Goal: Transaction & Acquisition: Purchase product/service

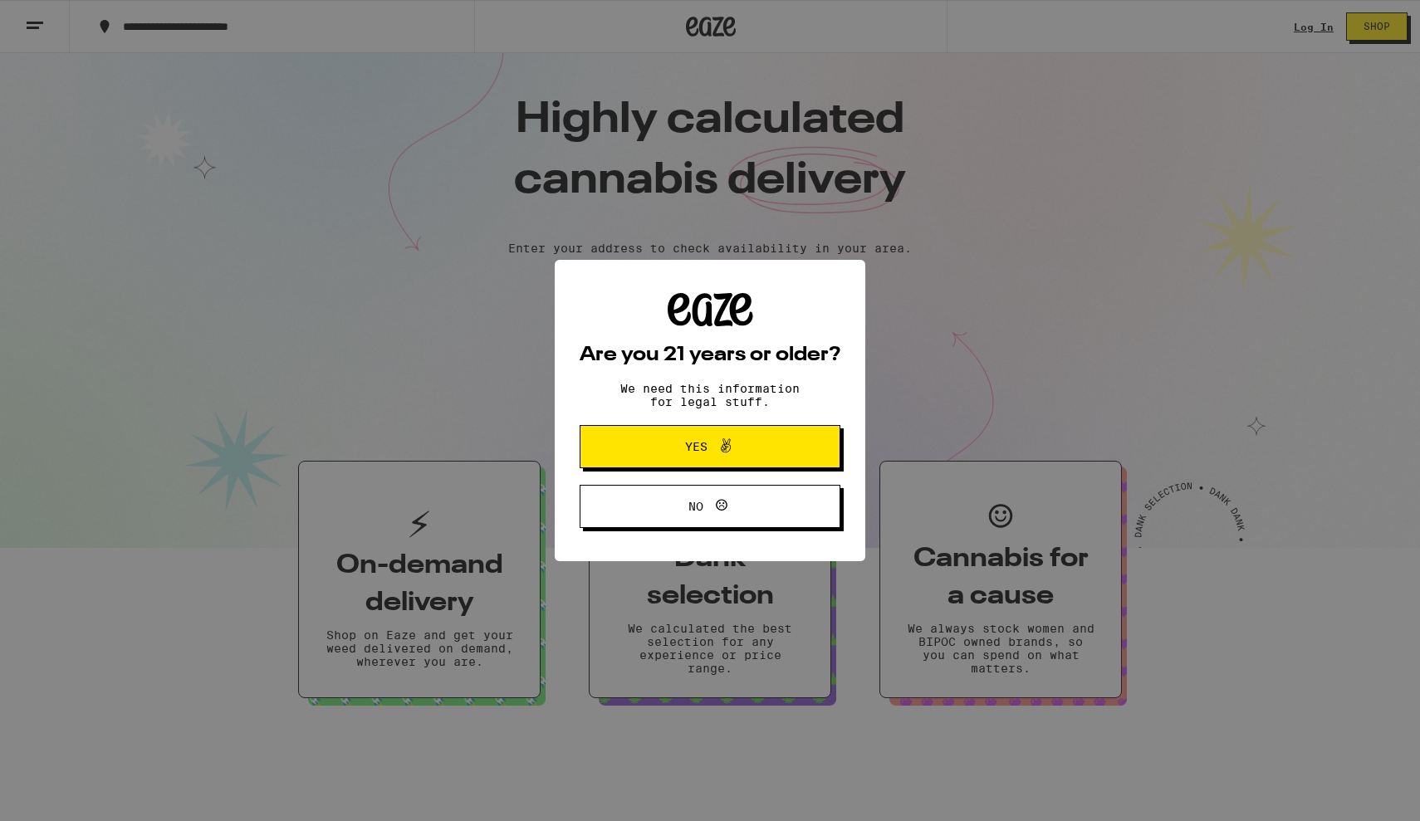
click at [711, 451] on span at bounding box center [721, 447] width 28 height 22
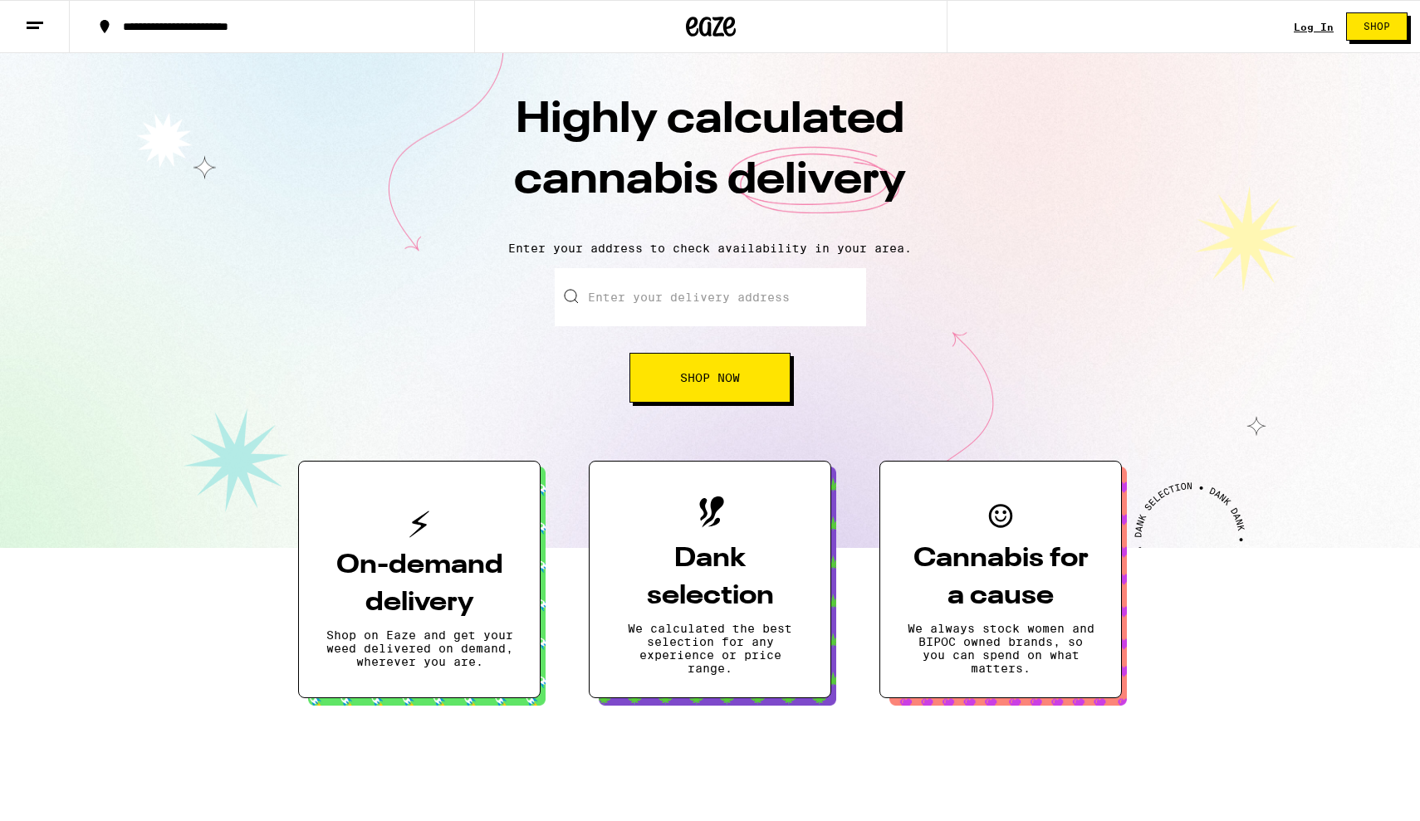
click at [692, 301] on input "Enter your delivery address" at bounding box center [710, 297] width 311 height 58
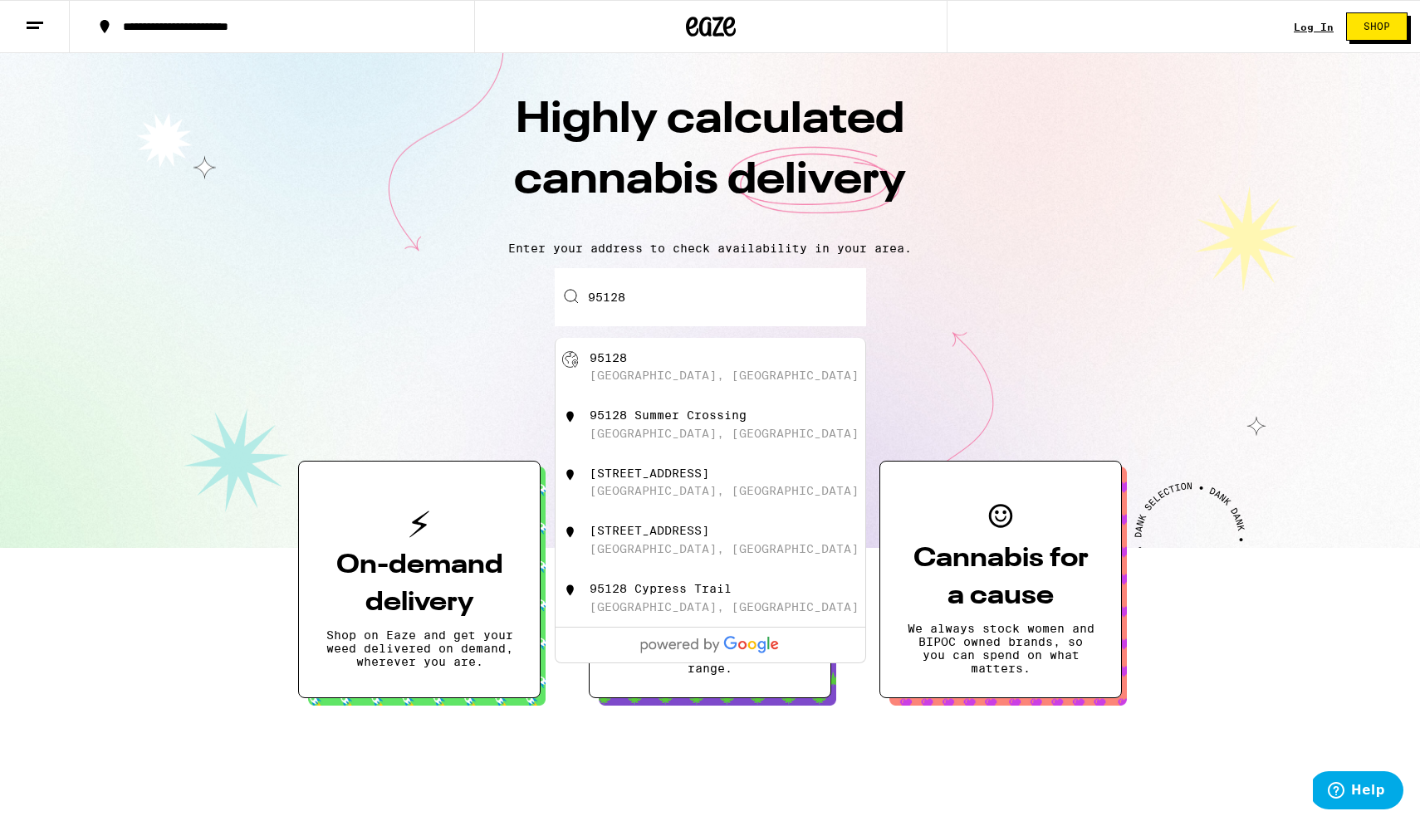
click at [658, 378] on div "[GEOGRAPHIC_DATA], [GEOGRAPHIC_DATA]" at bounding box center [723, 375] width 269 height 13
type input "[GEOGRAPHIC_DATA]"
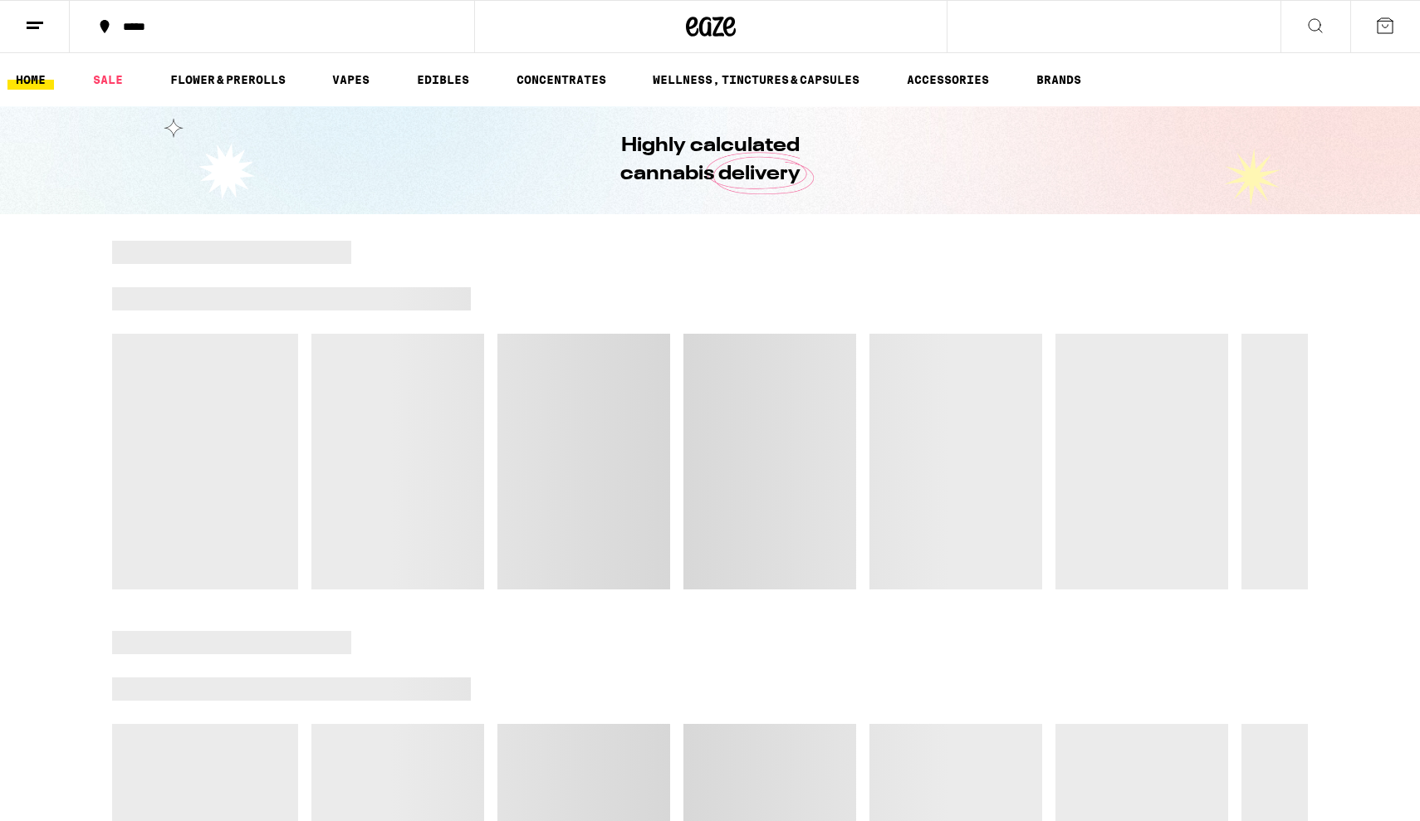
click at [687, 383] on div at bounding box center [710, 415] width 1196 height 349
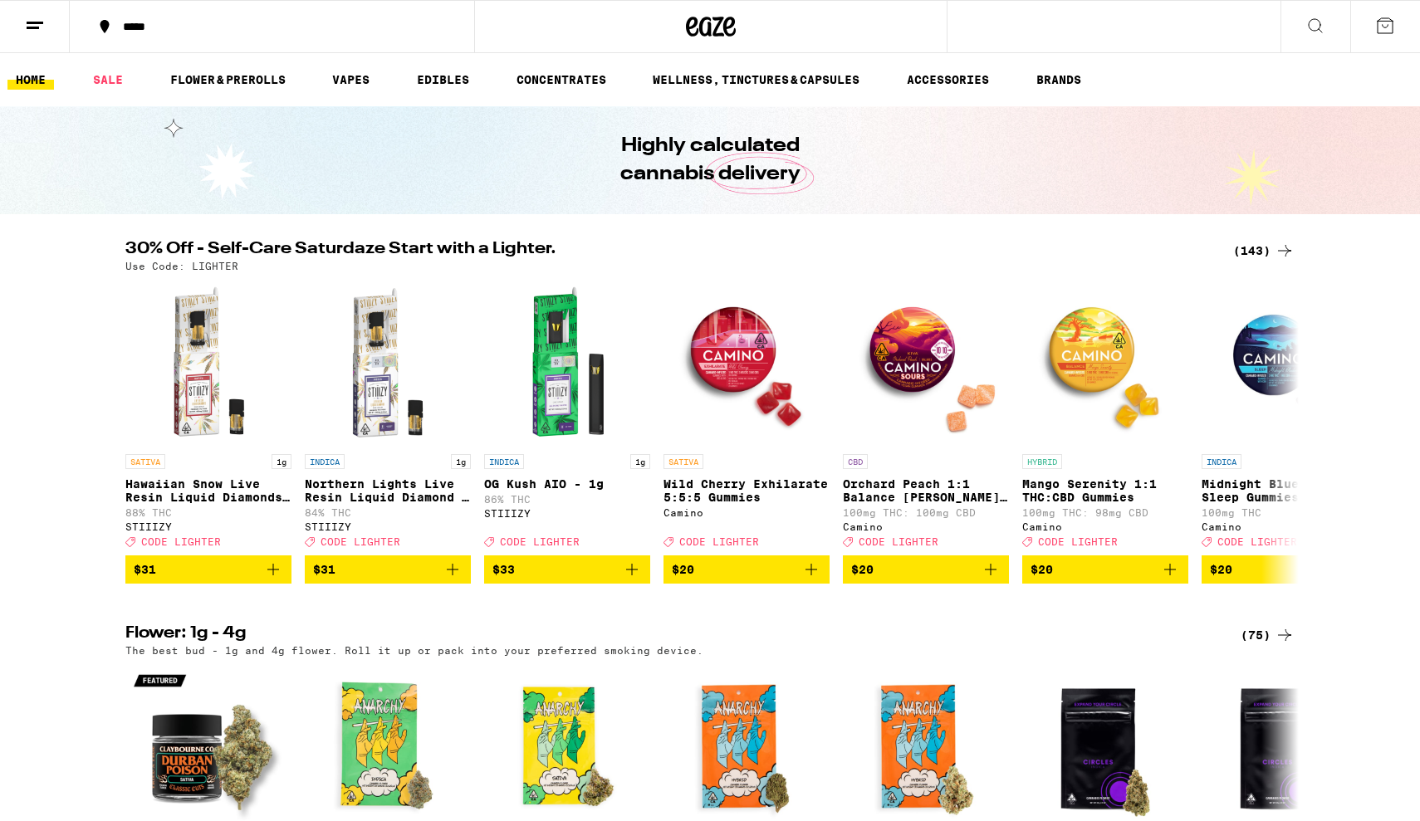
click at [1266, 257] on div "(143)" at bounding box center [1263, 251] width 61 height 20
click at [442, 79] on link "EDIBLES" at bounding box center [442, 80] width 69 height 20
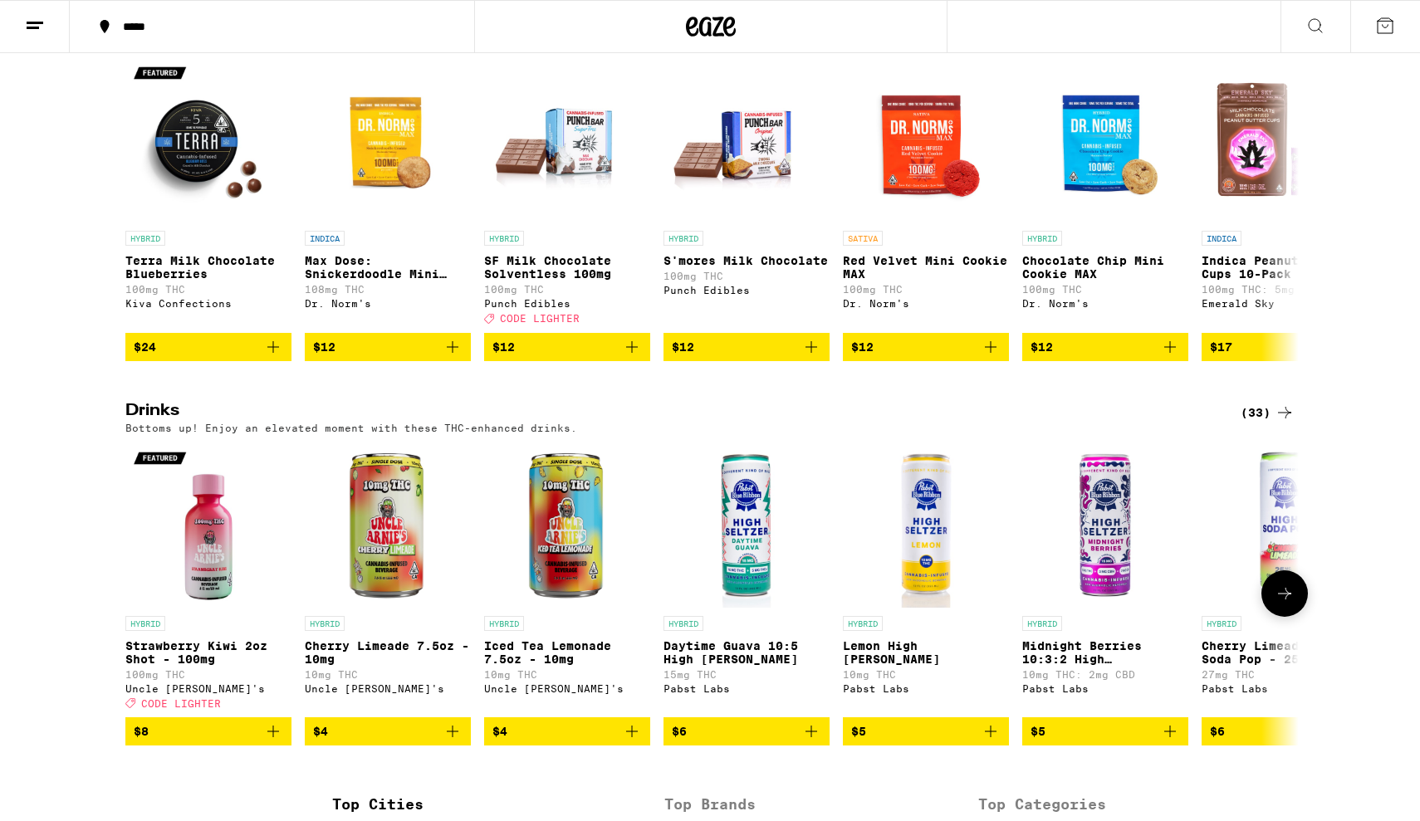
scroll to position [599, 0]
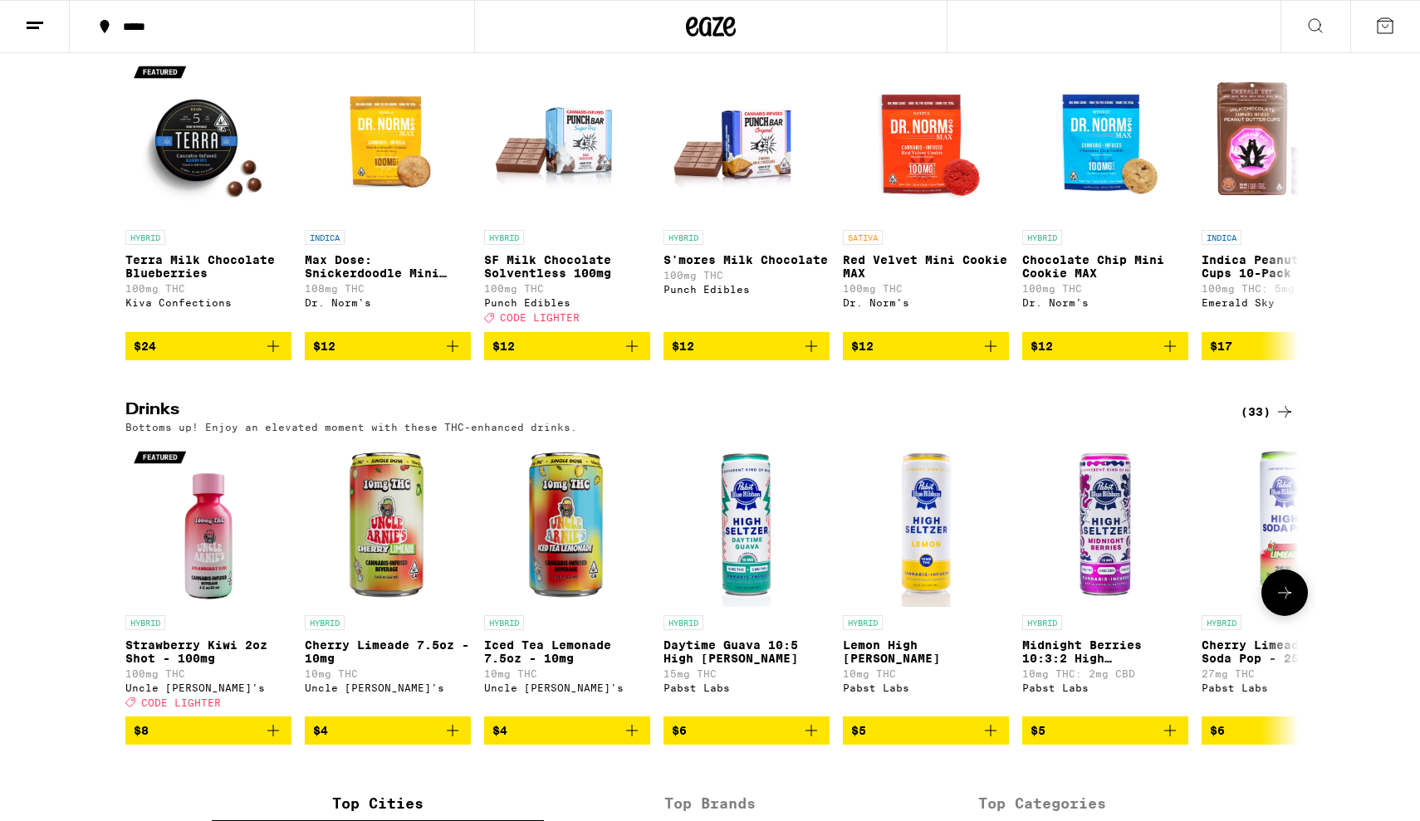
click at [746, 584] on img "Open page for Daytime Guava 10:5 High Seltzer from Pabst Labs" at bounding box center [746, 524] width 166 height 166
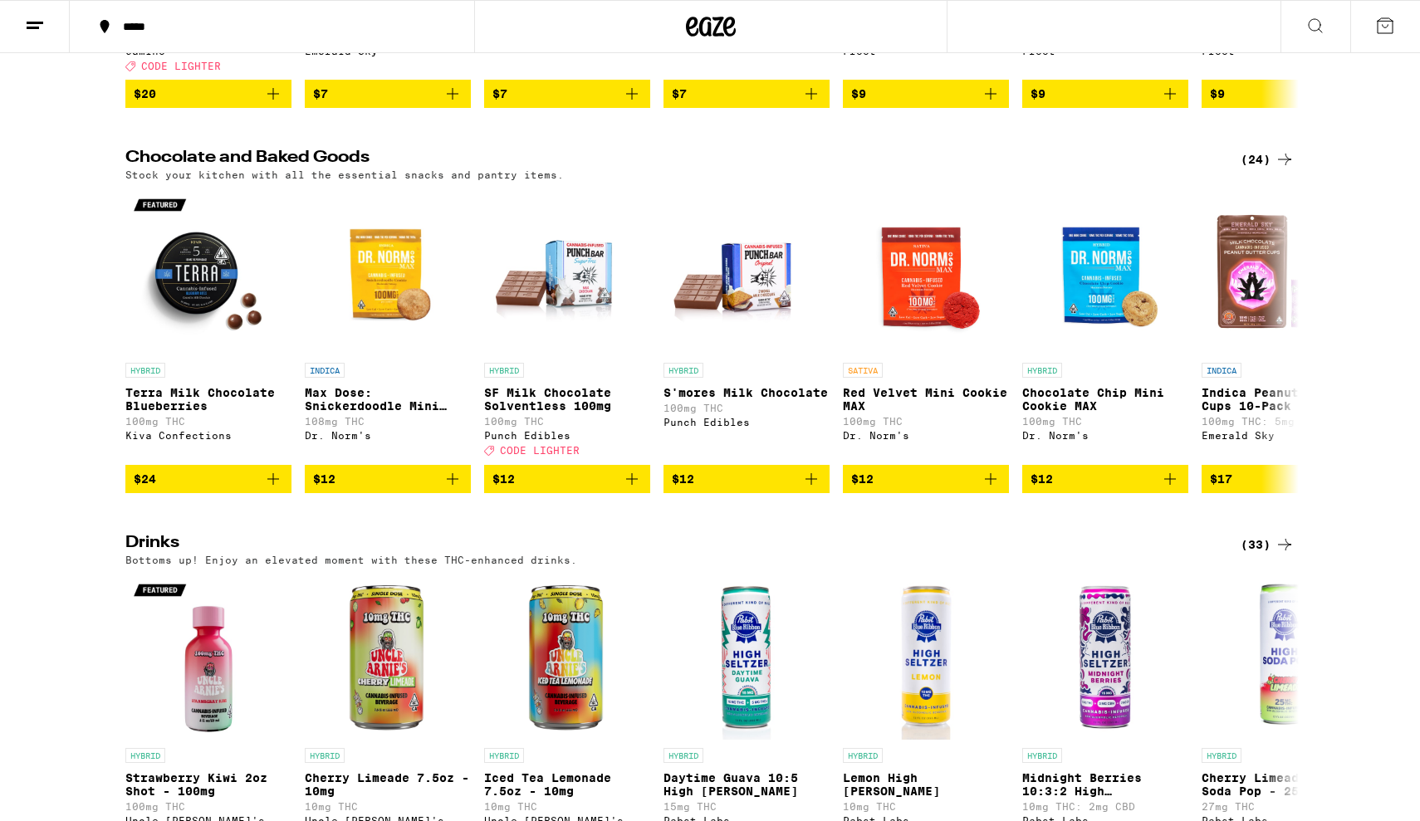
scroll to position [562, 0]
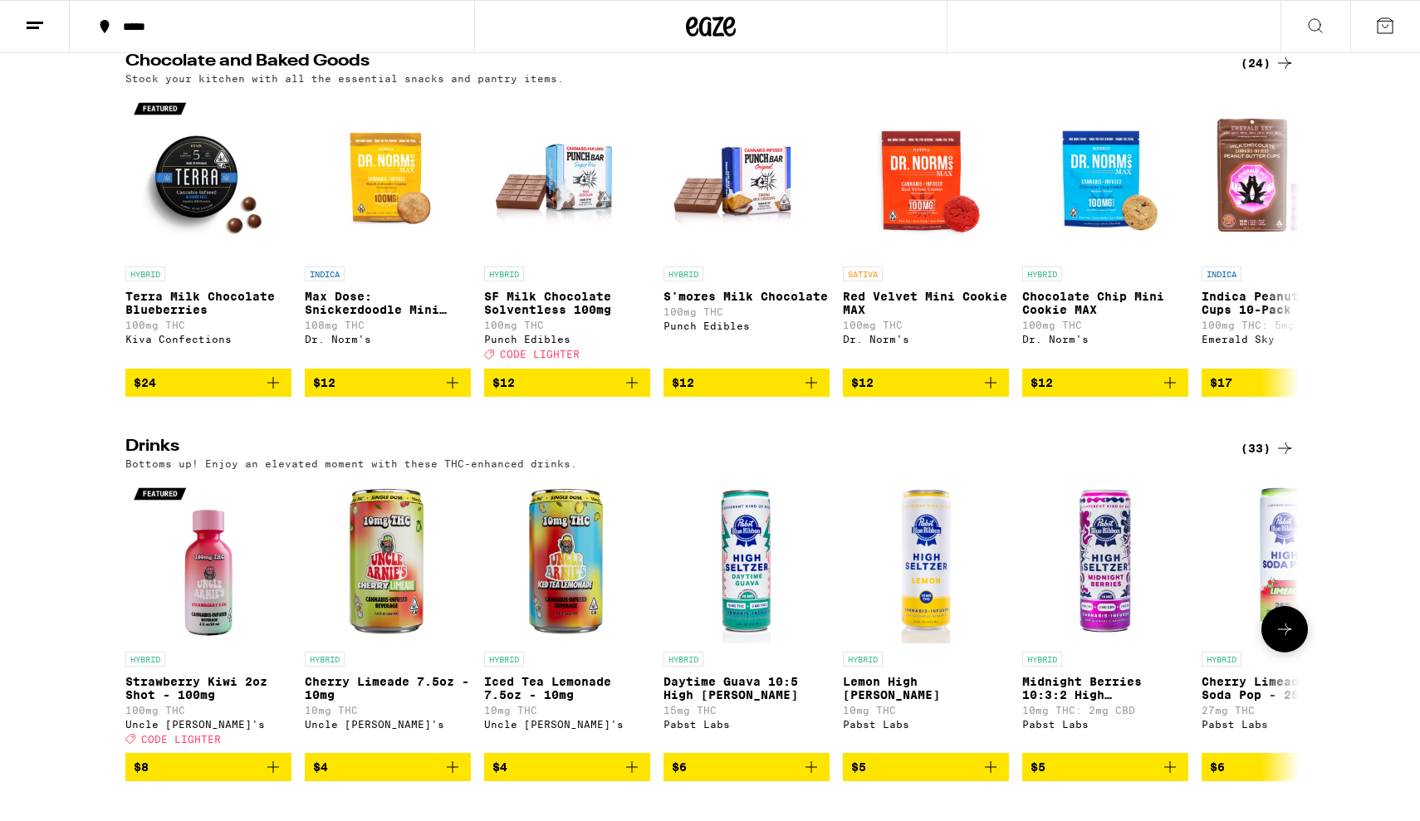
click at [1279, 639] on icon at bounding box center [1284, 629] width 20 height 20
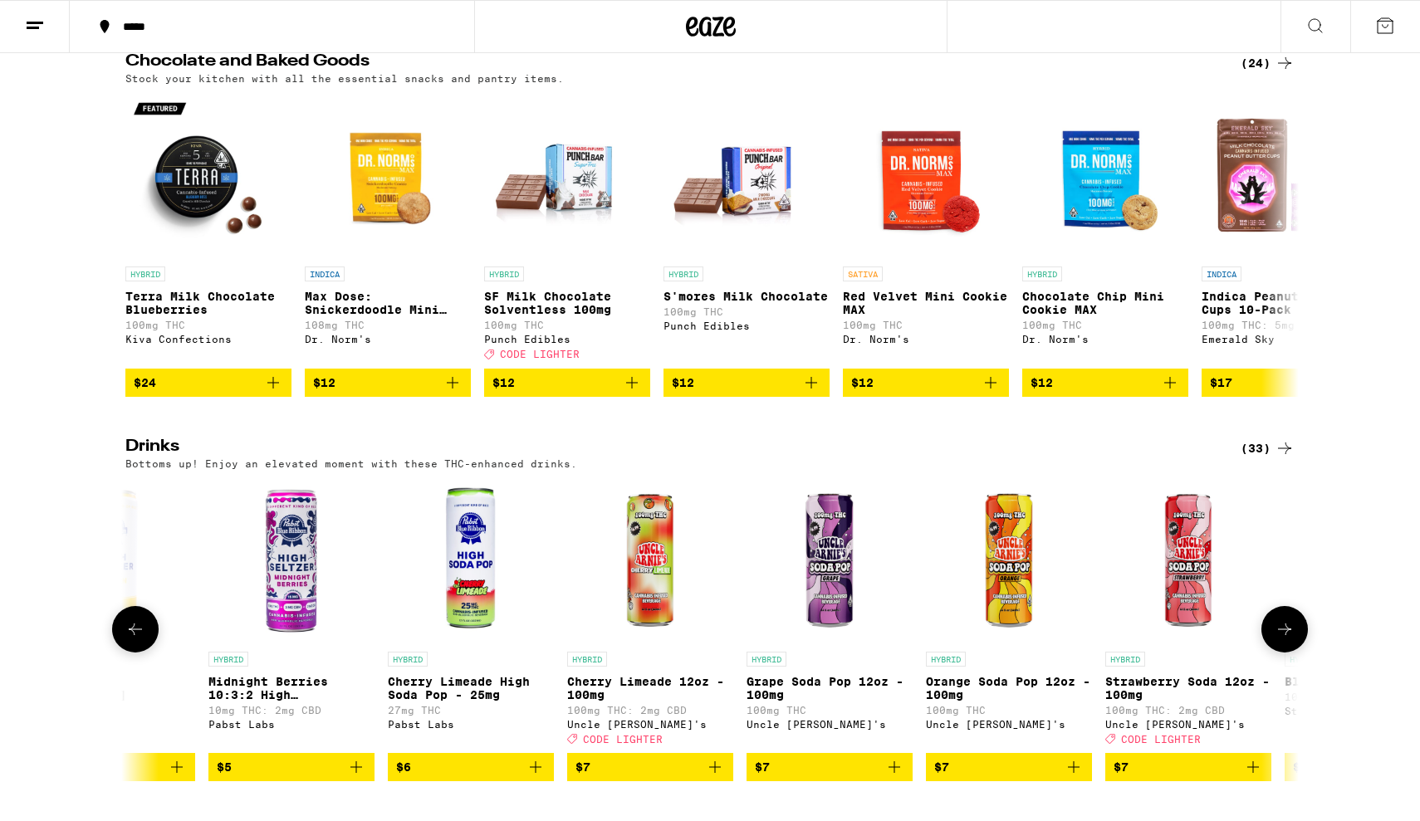
scroll to position [0, 988]
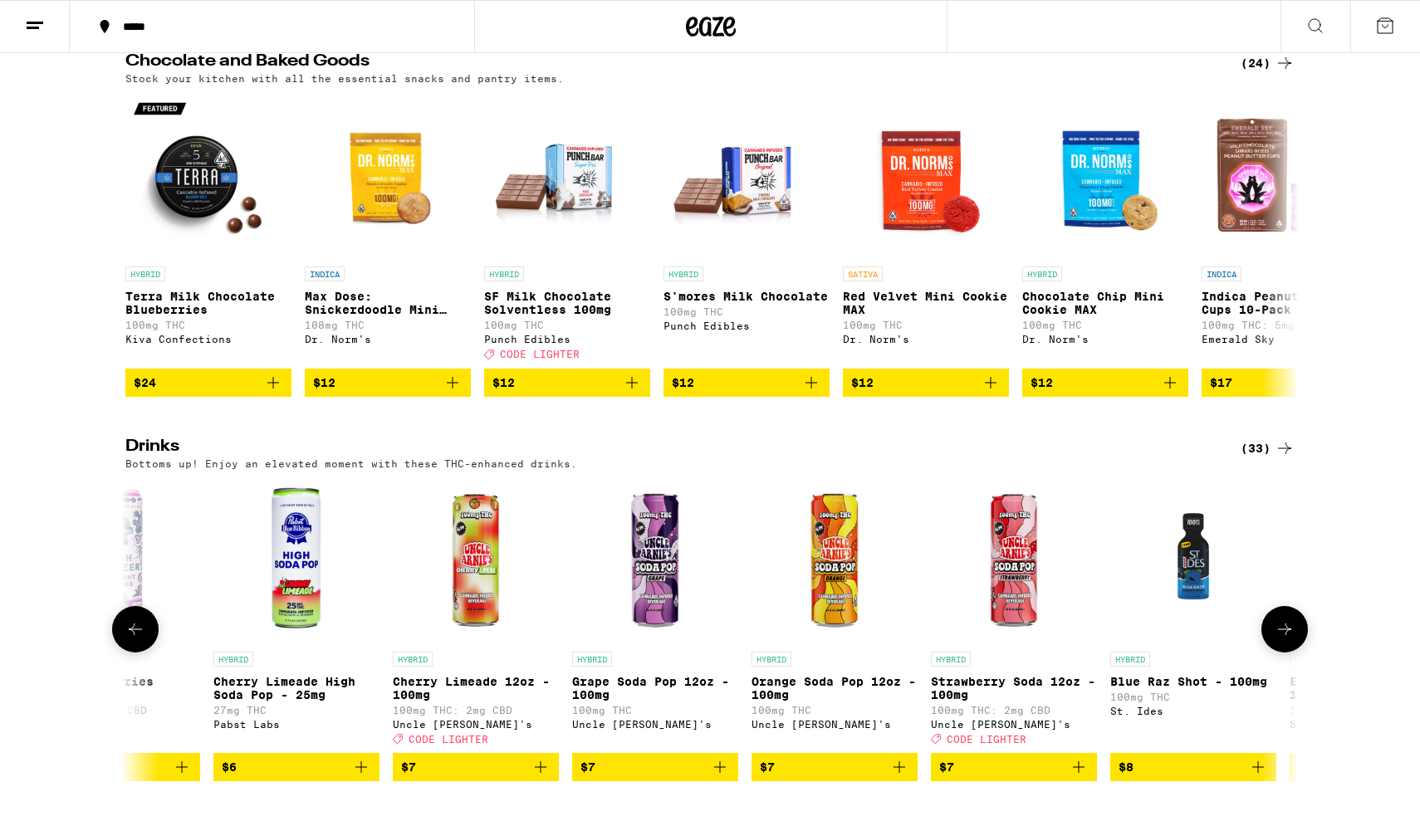
click at [1279, 639] on icon at bounding box center [1284, 629] width 20 height 20
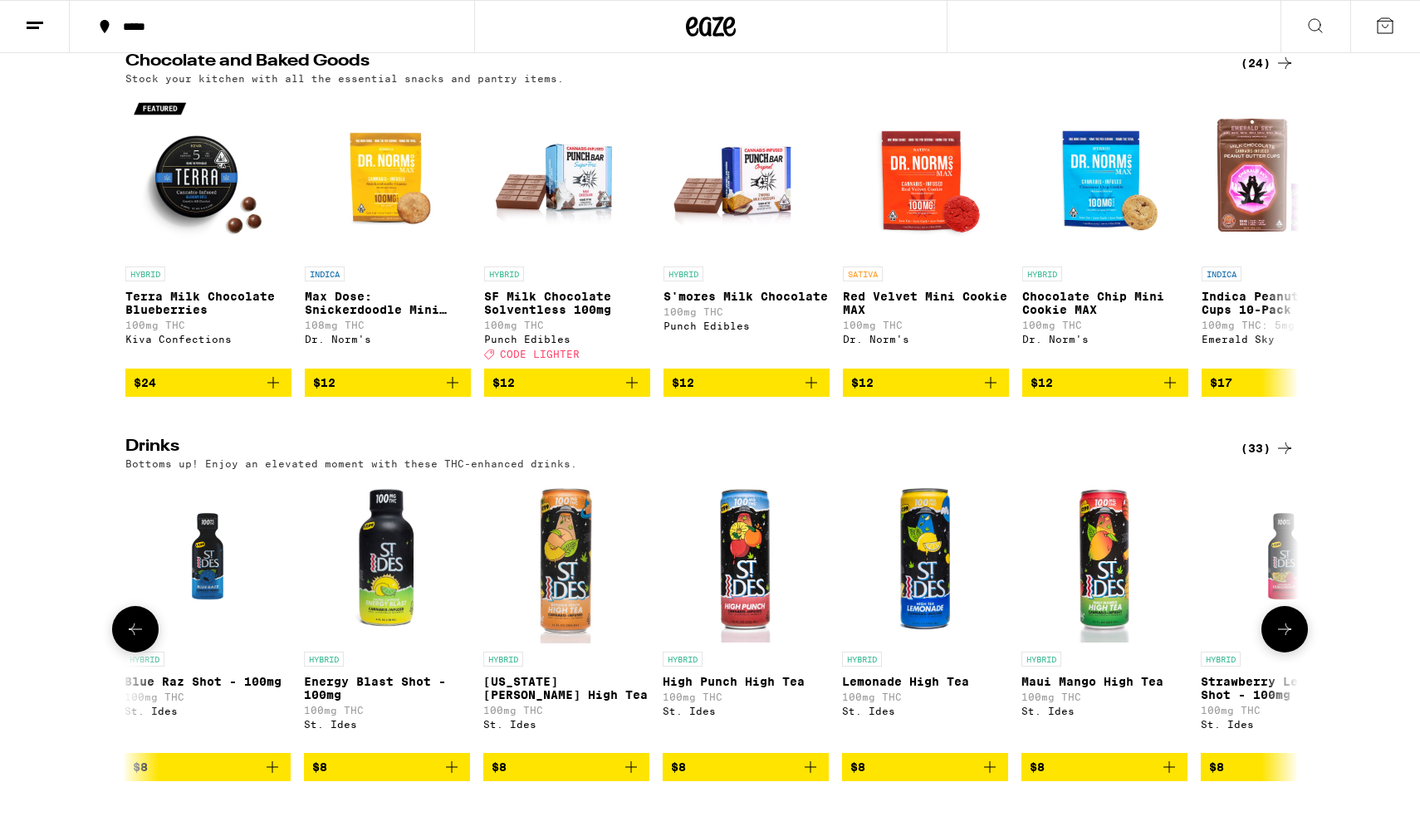
scroll to position [0, 1976]
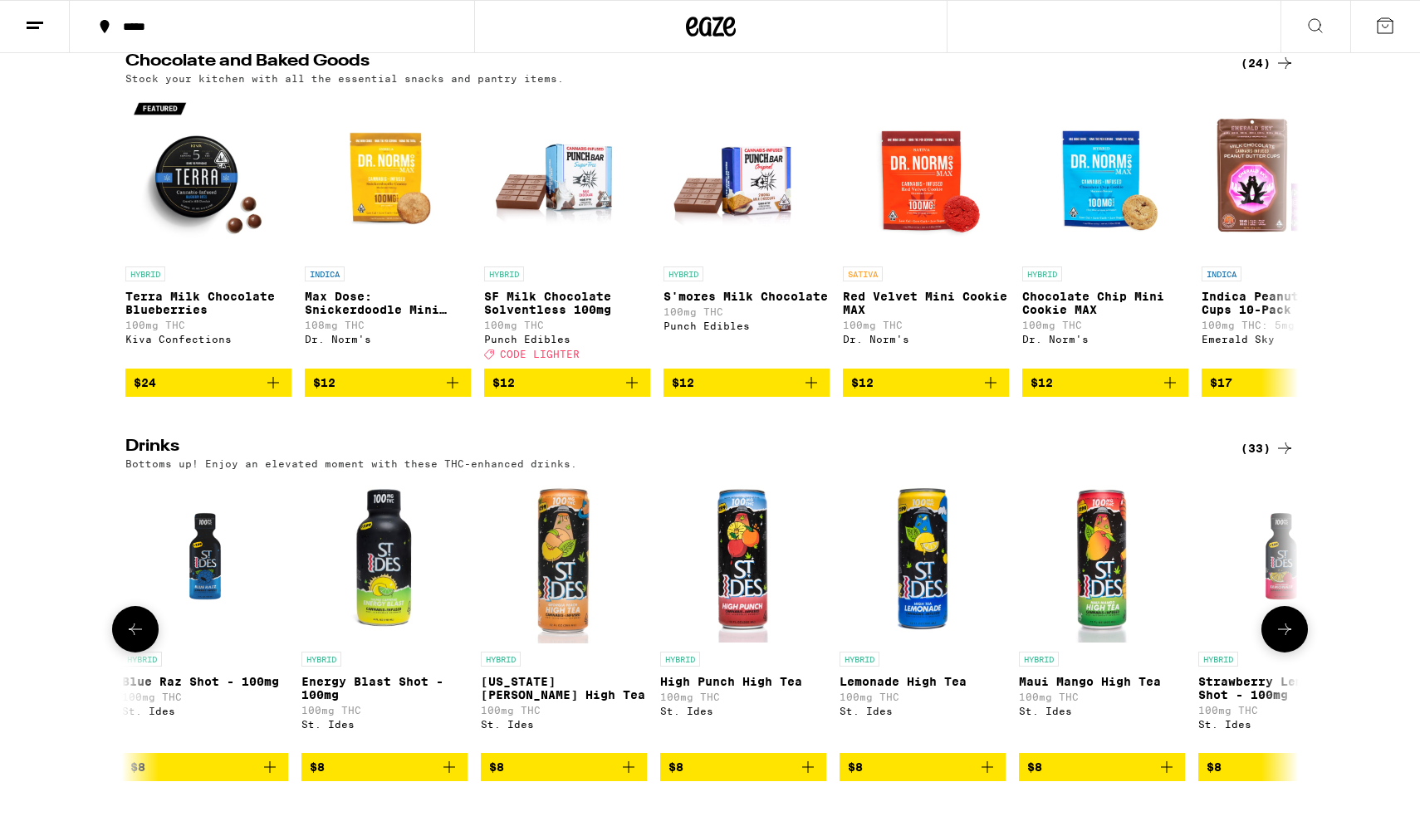
click at [1279, 639] on icon at bounding box center [1284, 629] width 20 height 20
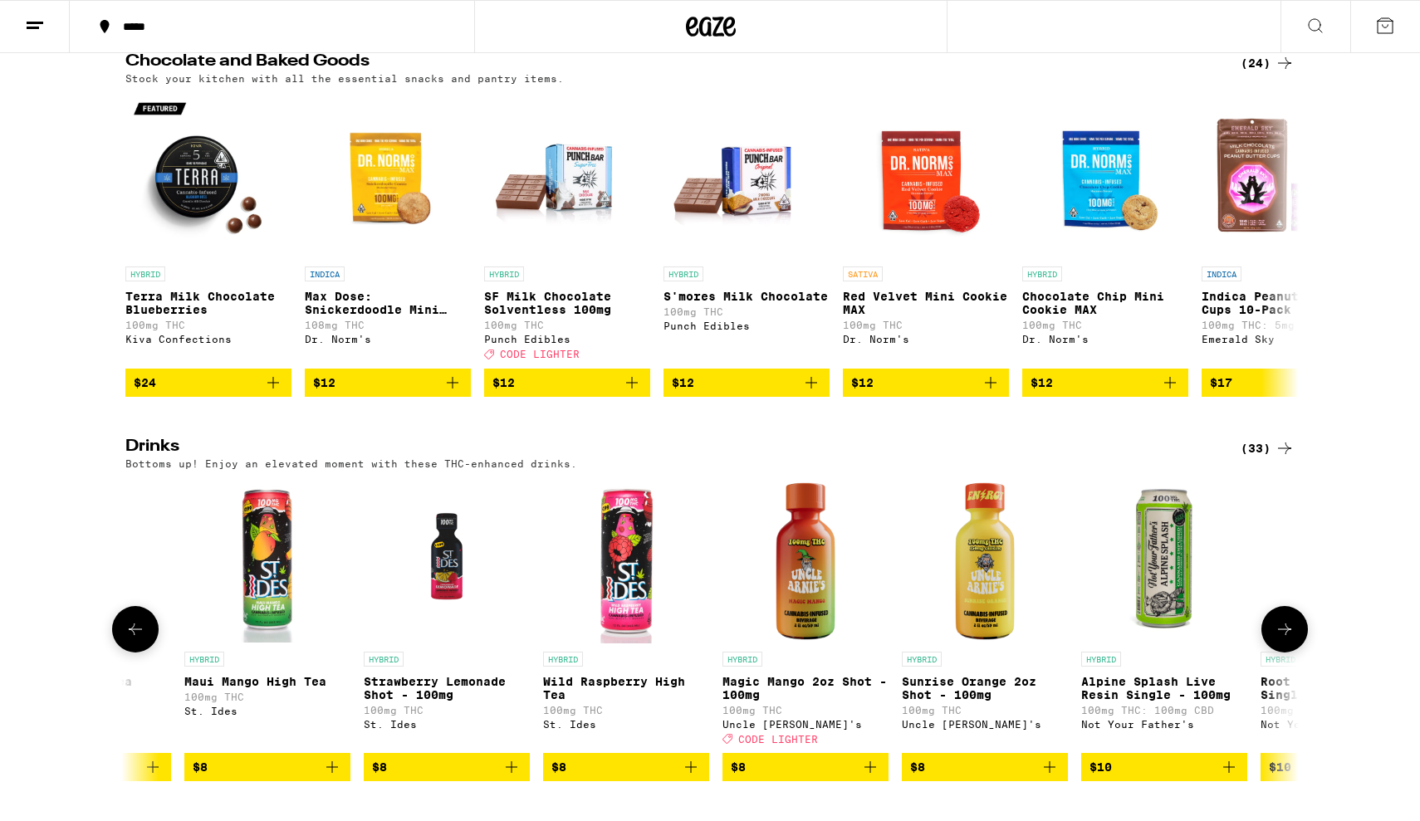
scroll to position [0, 2964]
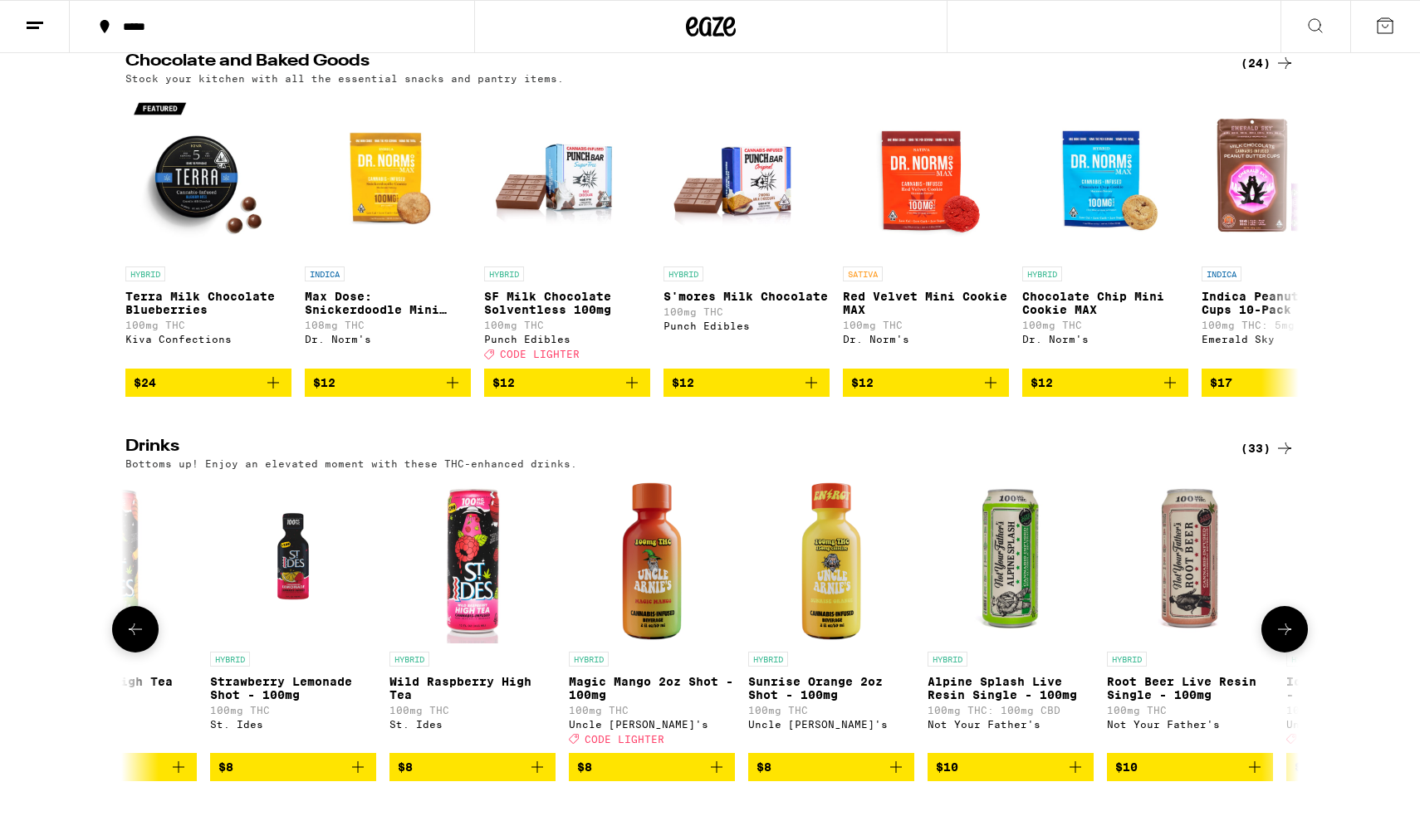
click at [1279, 639] on icon at bounding box center [1284, 629] width 20 height 20
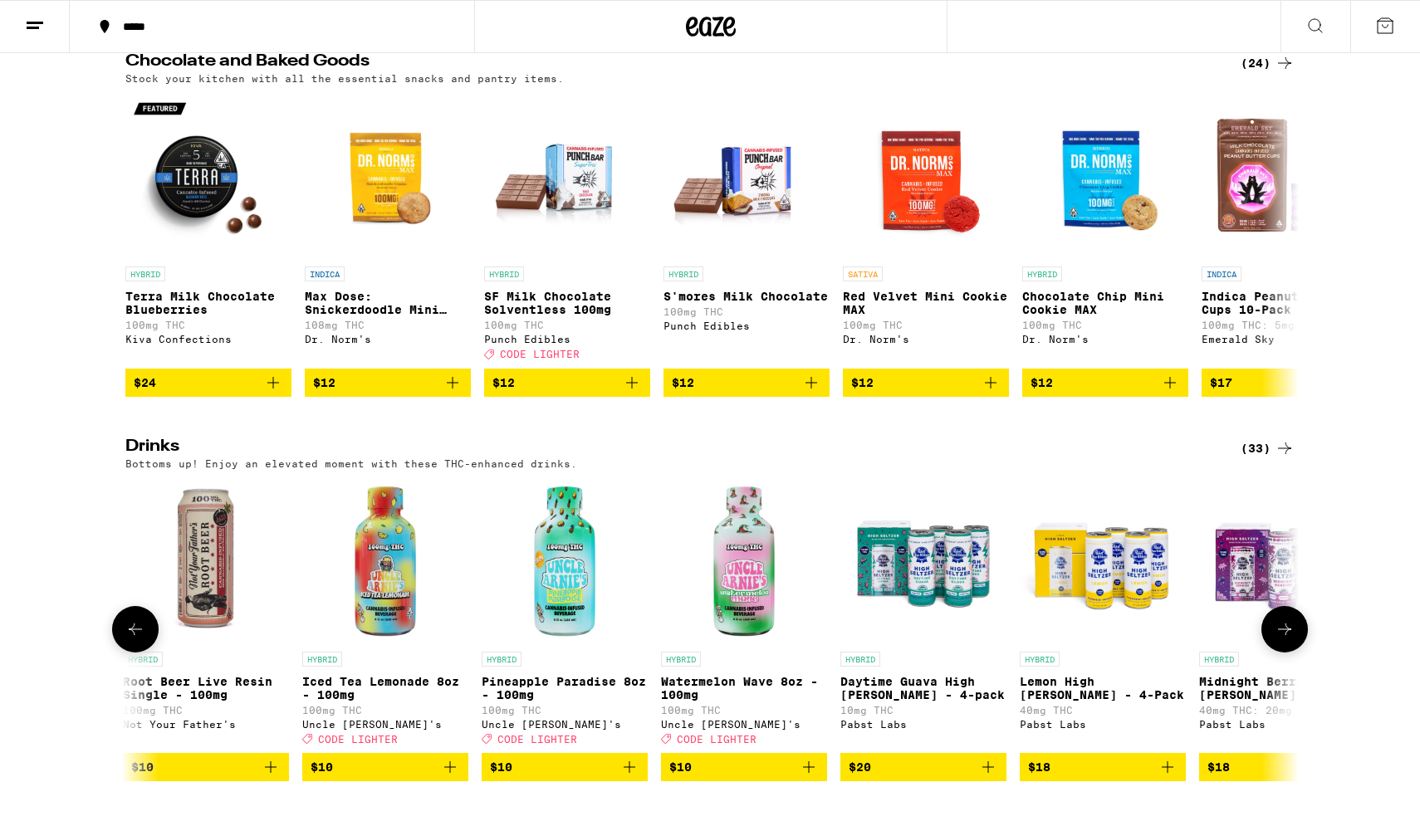
scroll to position [0, 3952]
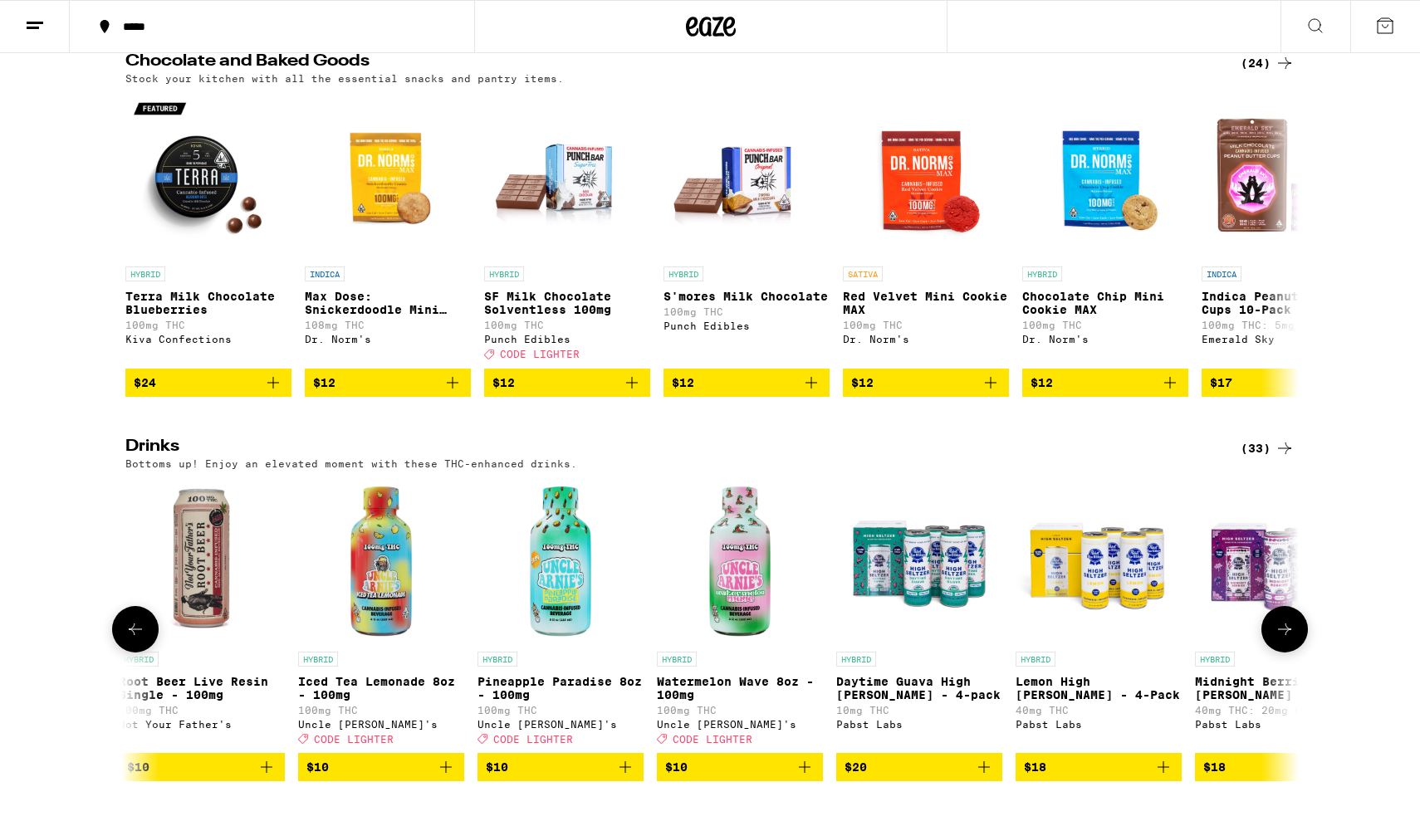
click at [1279, 639] on icon at bounding box center [1284, 629] width 20 height 20
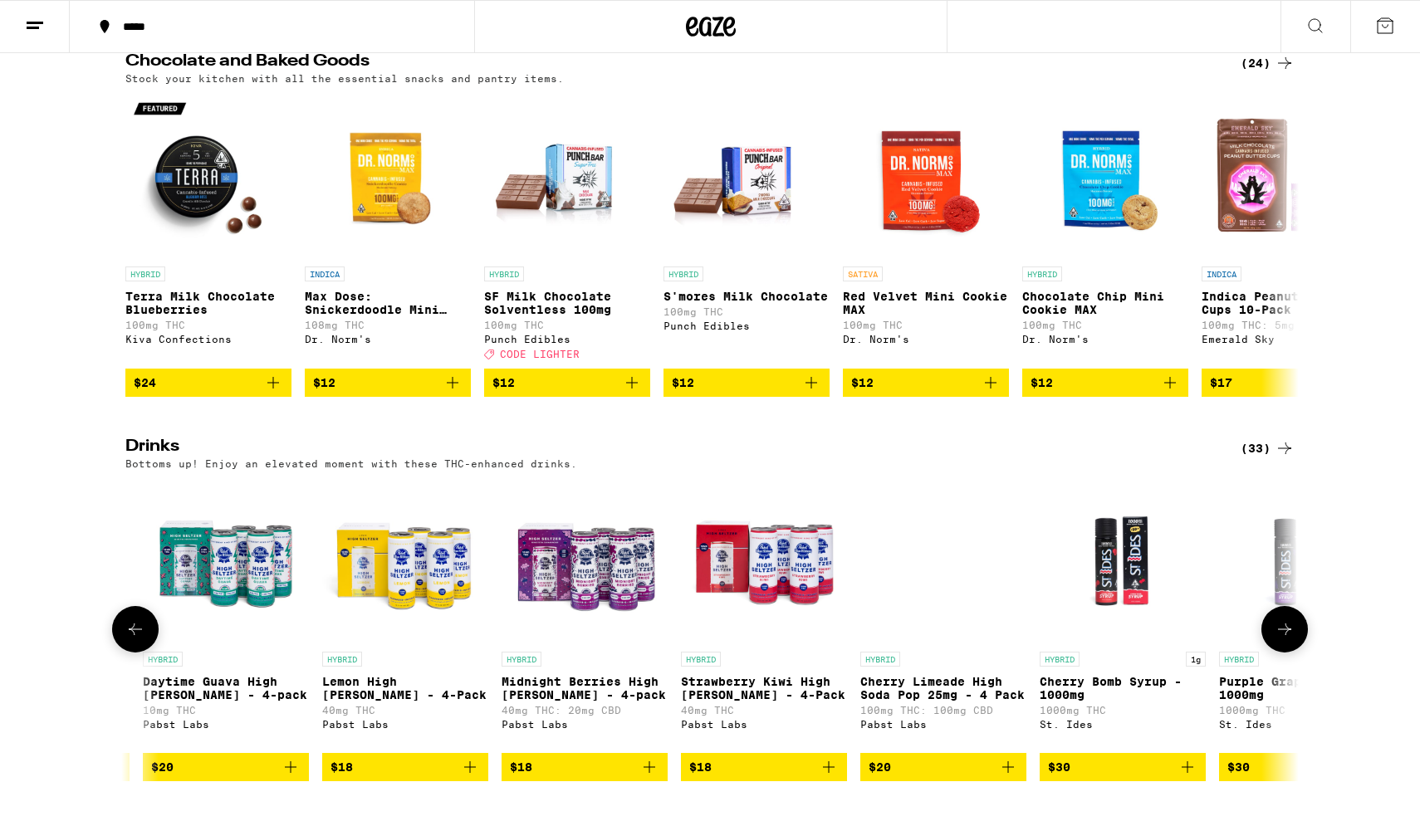
scroll to position [0, 4749]
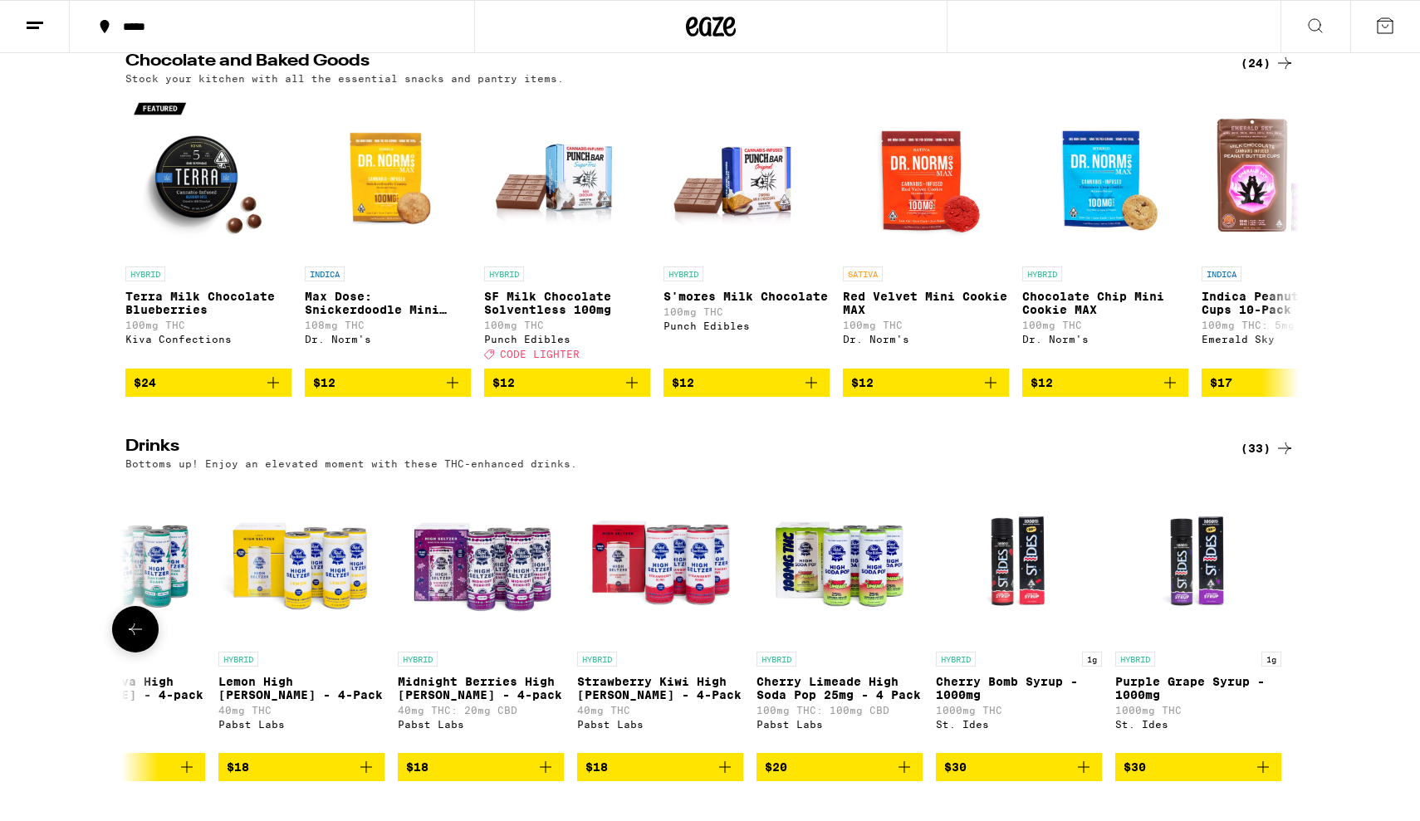
click at [1279, 653] on div at bounding box center [1284, 629] width 46 height 46
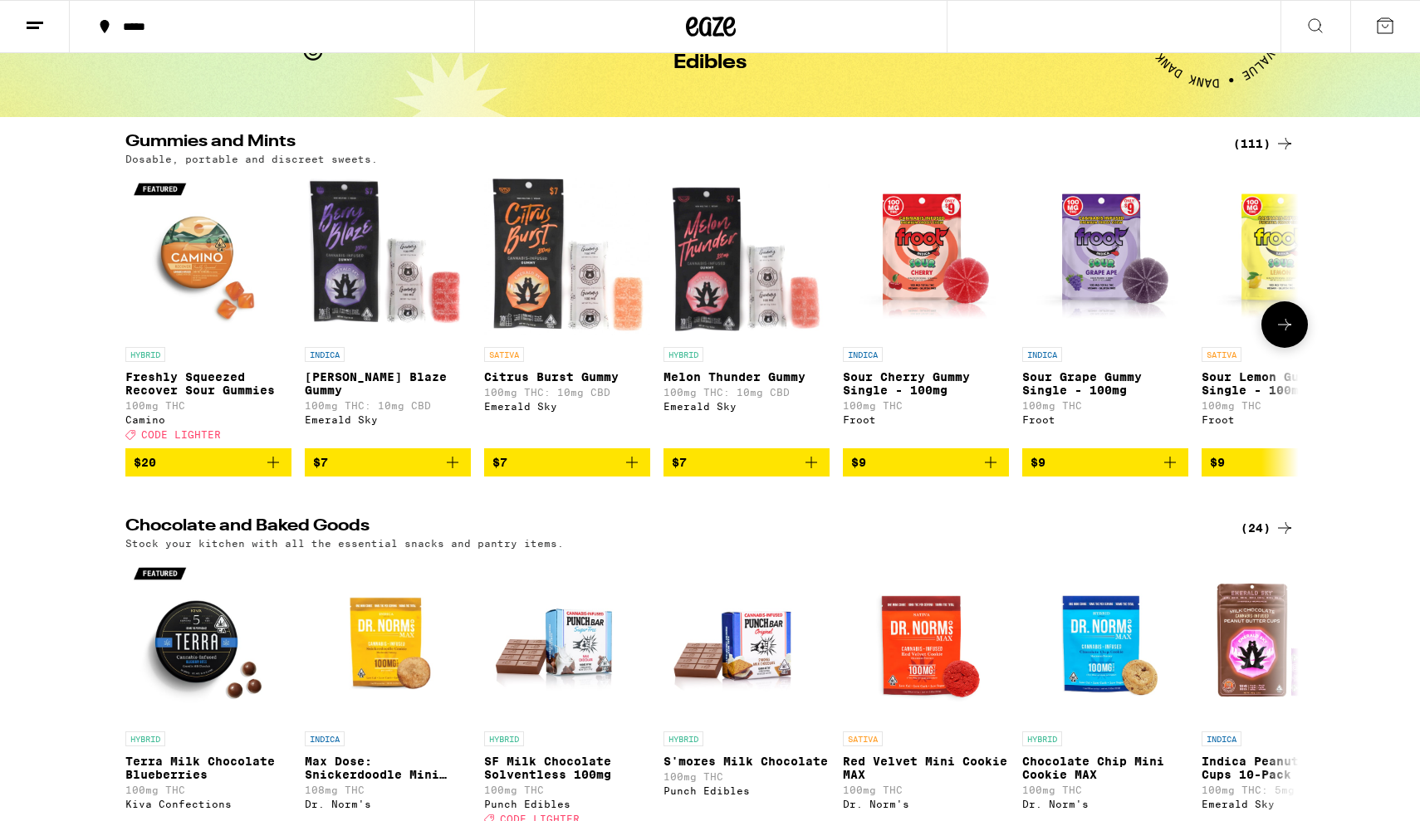
scroll to position [95, 0]
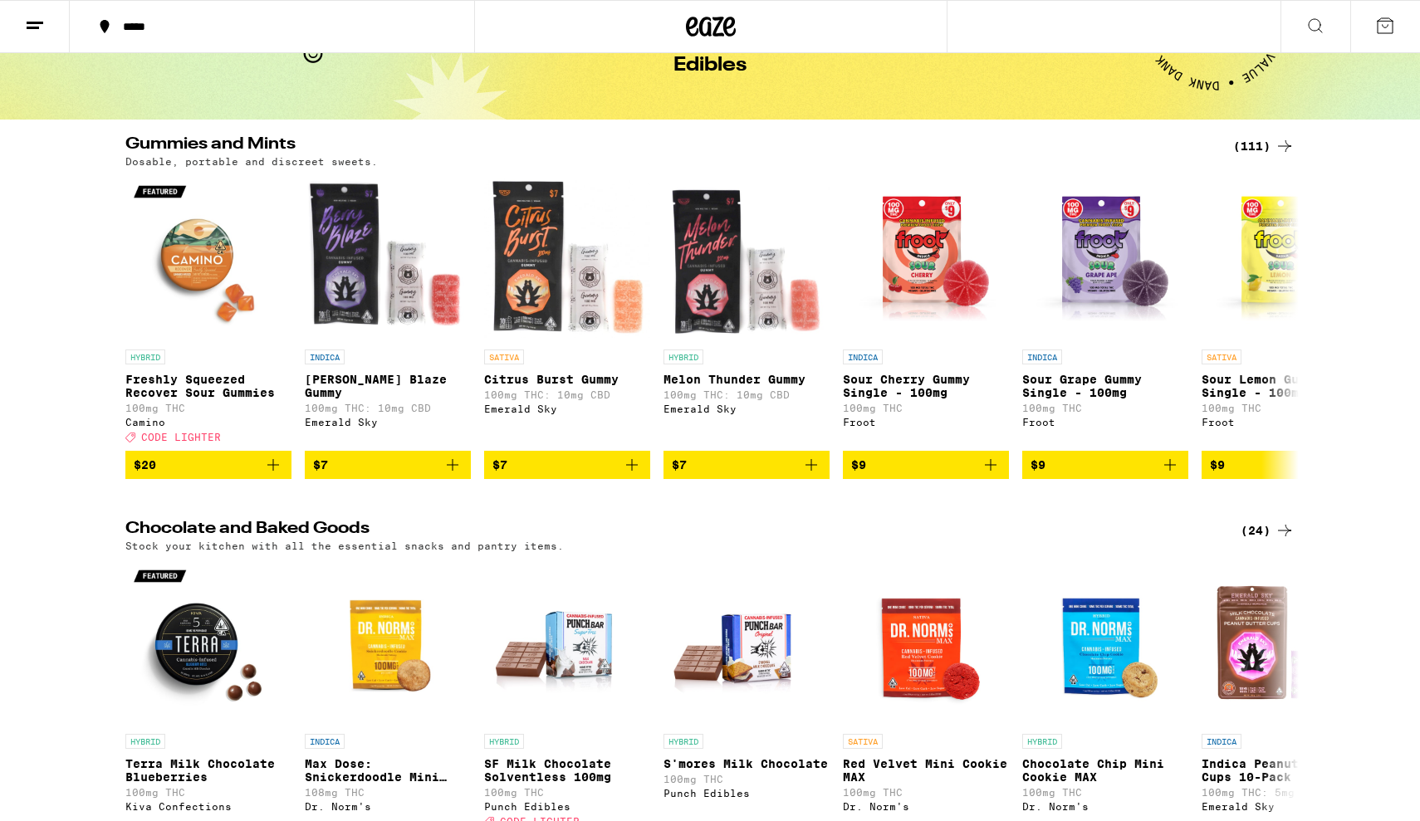
click at [1252, 150] on div "(111)" at bounding box center [1263, 146] width 61 height 20
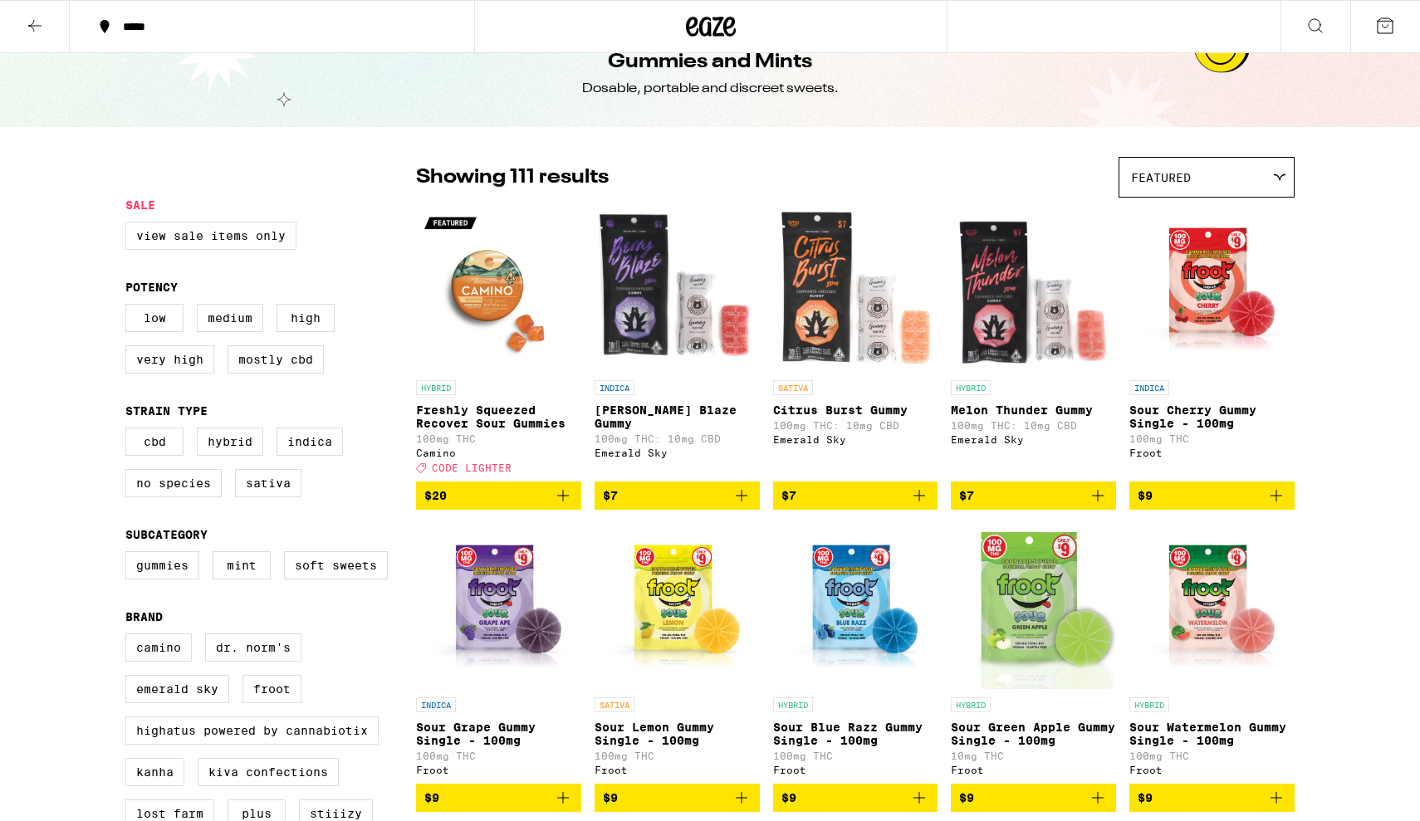
scroll to position [36, 0]
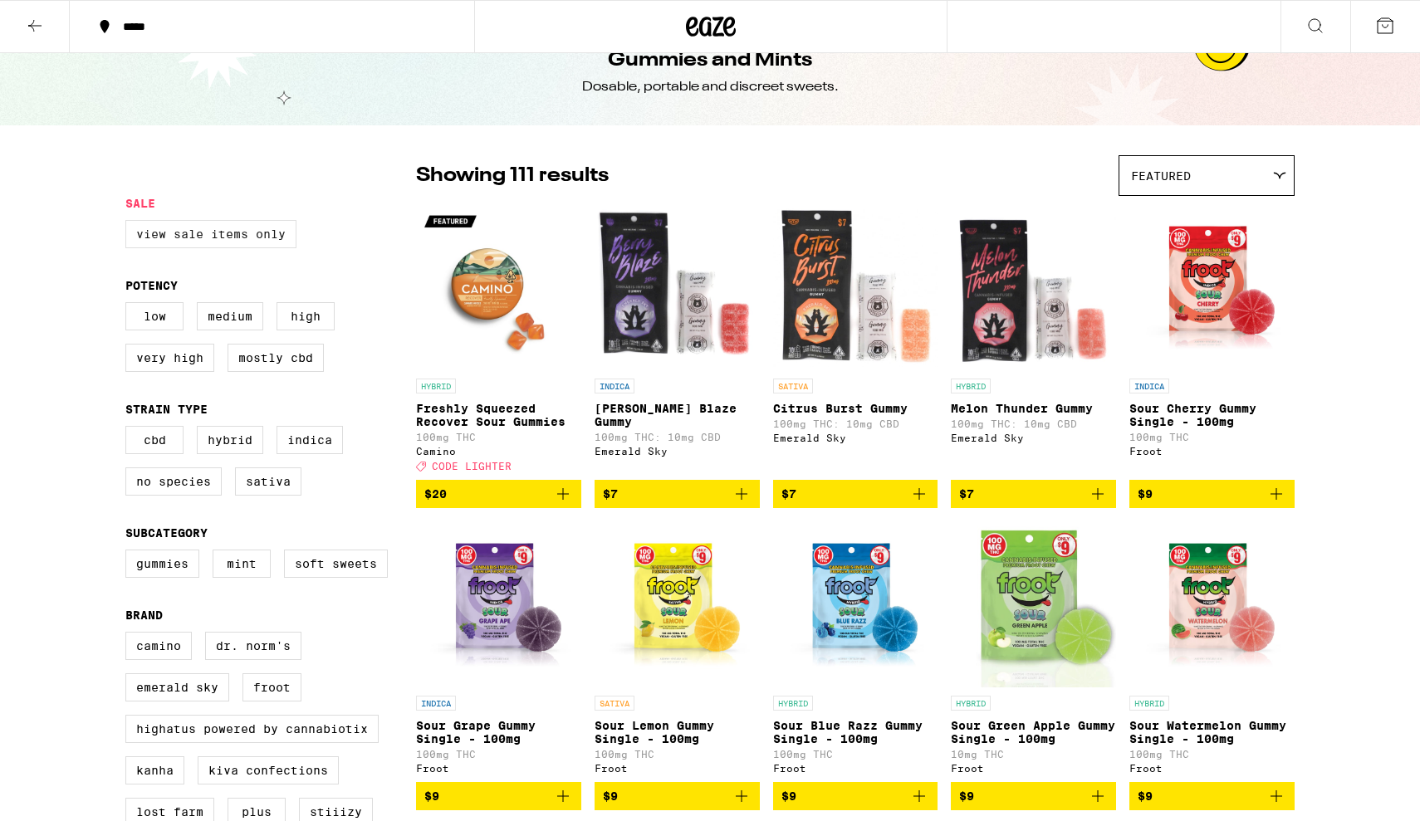
click at [200, 242] on label "View Sale Items Only" at bounding box center [210, 234] width 171 height 28
click at [130, 223] on input "View Sale Items Only" at bounding box center [129, 223] width 1 height 1
checkbox input "true"
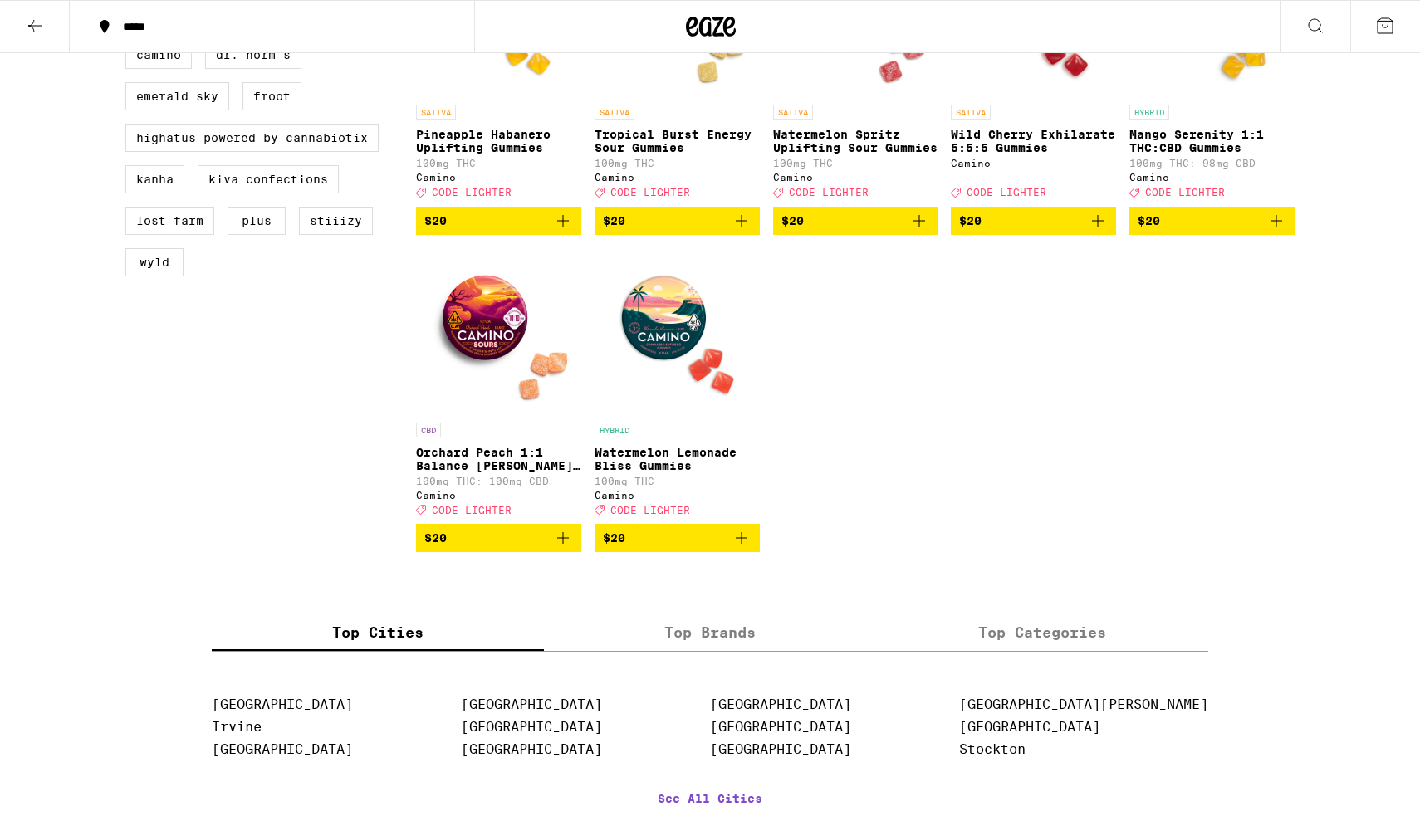
scroll to position [629, 0]
